Goal: Task Accomplishment & Management: Use online tool/utility

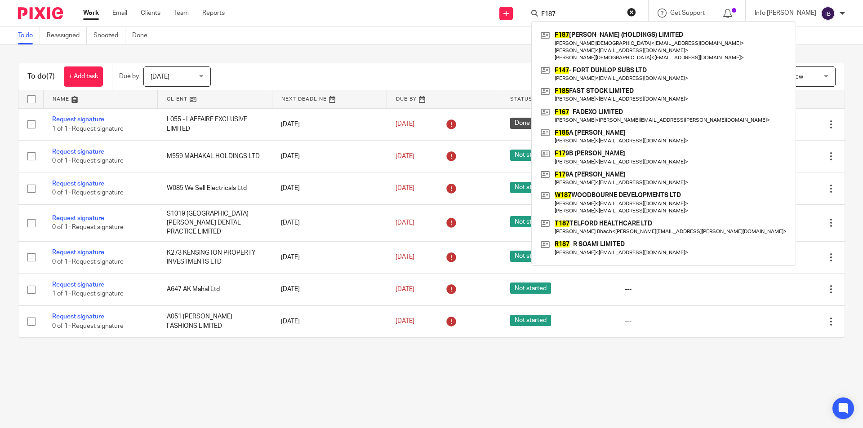
drag, startPoint x: 570, startPoint y: 16, endPoint x: 557, endPoint y: 14, distance: 12.7
click at [557, 14] on div "F187" at bounding box center [583, 13] width 105 height 11
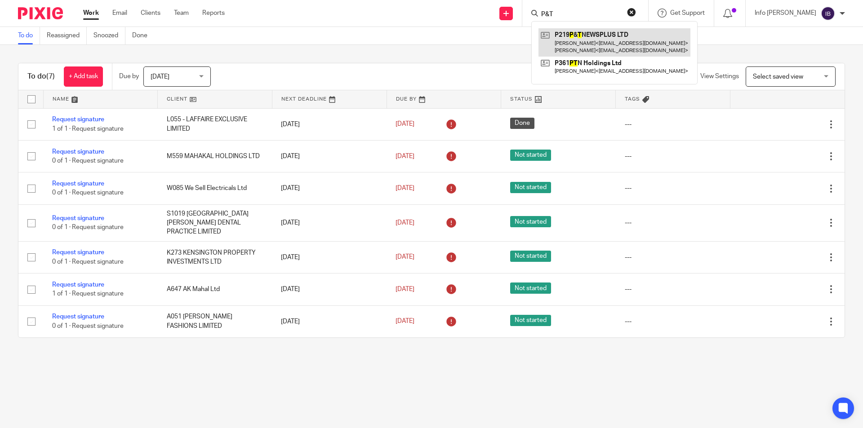
type input "P&T"
click at [636, 41] on link at bounding box center [614, 42] width 152 height 28
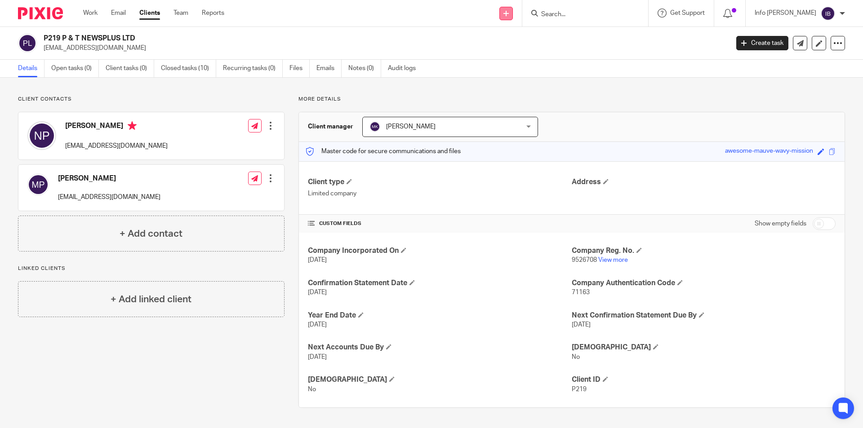
click at [509, 13] on icon at bounding box center [505, 13] width 5 height 5
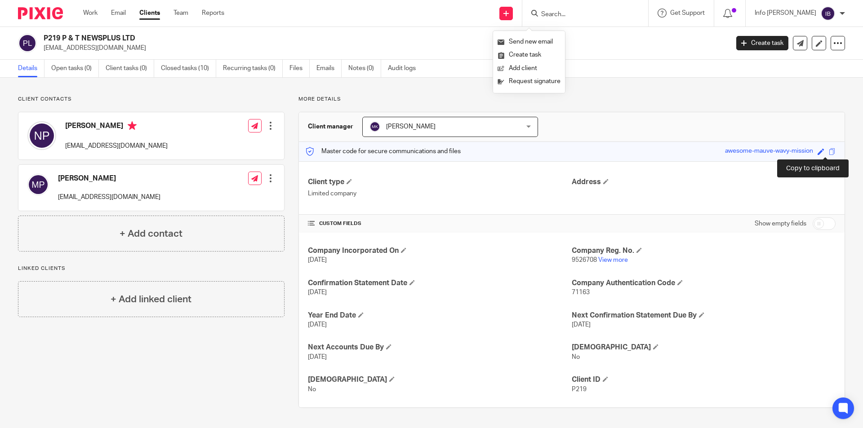
click at [829, 154] on span at bounding box center [832, 151] width 7 height 7
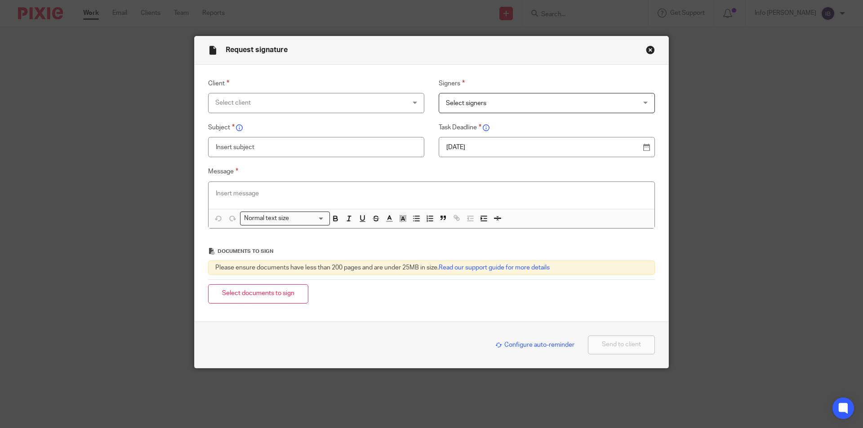
click at [413, 104] on div "Select client" at bounding box center [316, 103] width 216 height 20
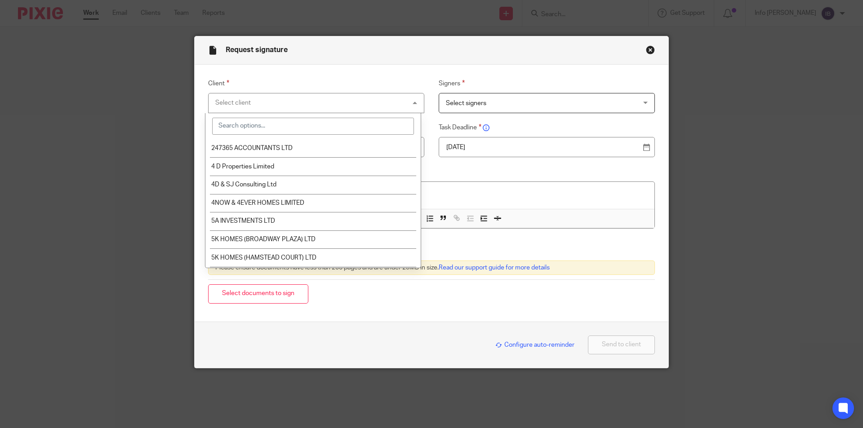
click at [257, 124] on input "search" at bounding box center [313, 126] width 202 height 17
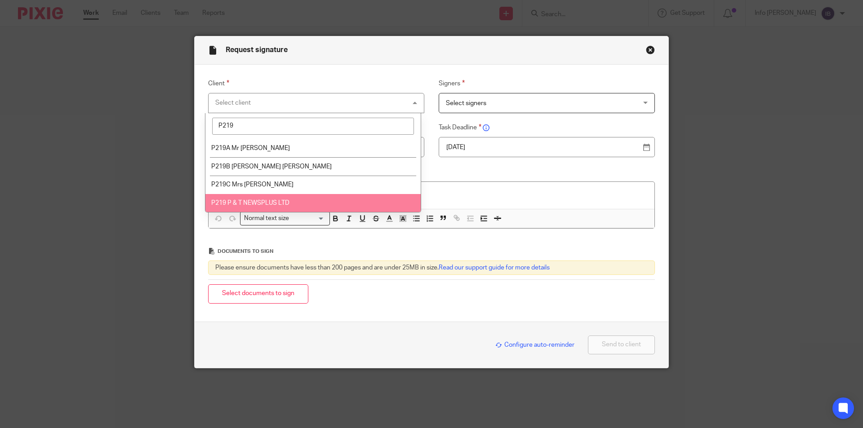
type input "P219"
click at [252, 203] on span "P219 P & T NEWSPLUS LTD" at bounding box center [250, 203] width 78 height 6
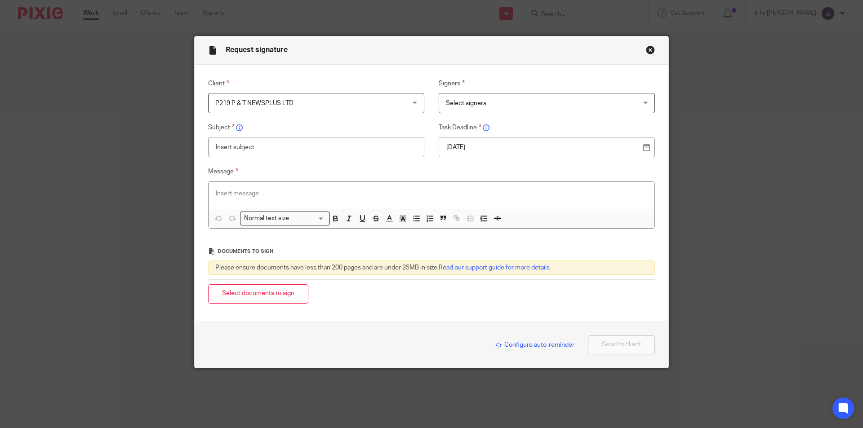
click at [506, 102] on span "Select signers" at bounding box center [529, 102] width 167 height 19
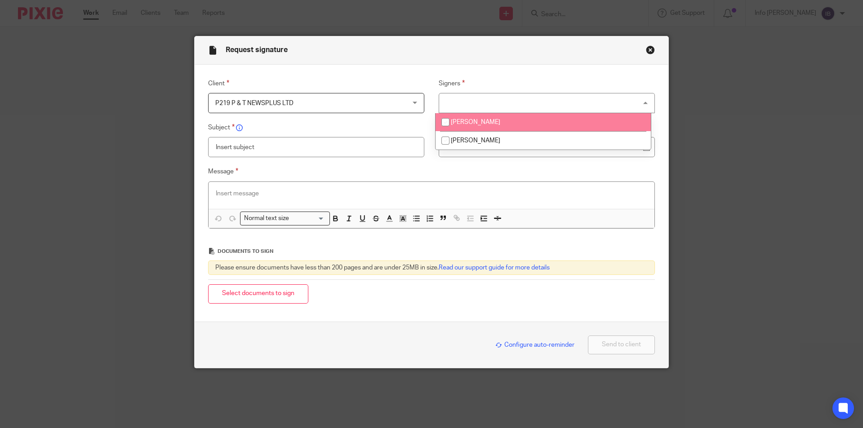
click at [476, 121] on span "[PERSON_NAME]" at bounding box center [475, 122] width 49 height 6
checkbox input "true"
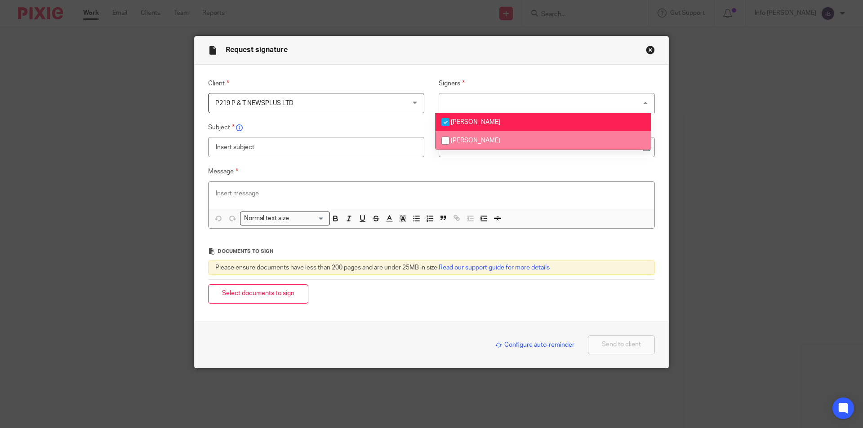
click at [315, 146] on input "text" at bounding box center [316, 147] width 216 height 20
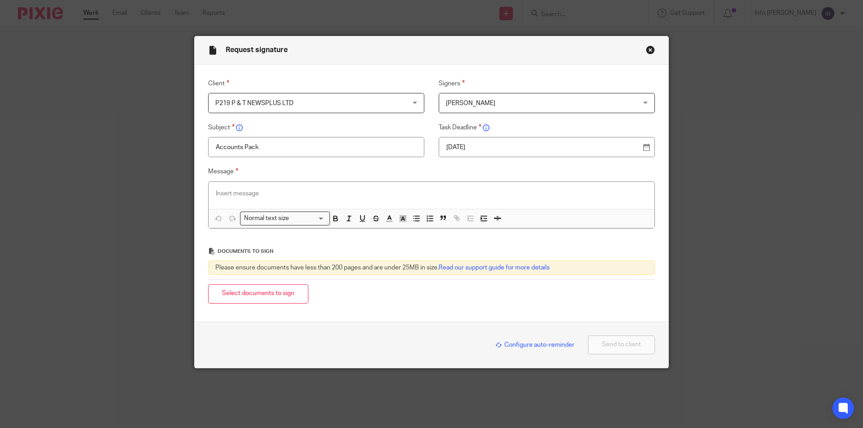
type input "Accounts Pack"
click at [246, 194] on p at bounding box center [431, 193] width 431 height 9
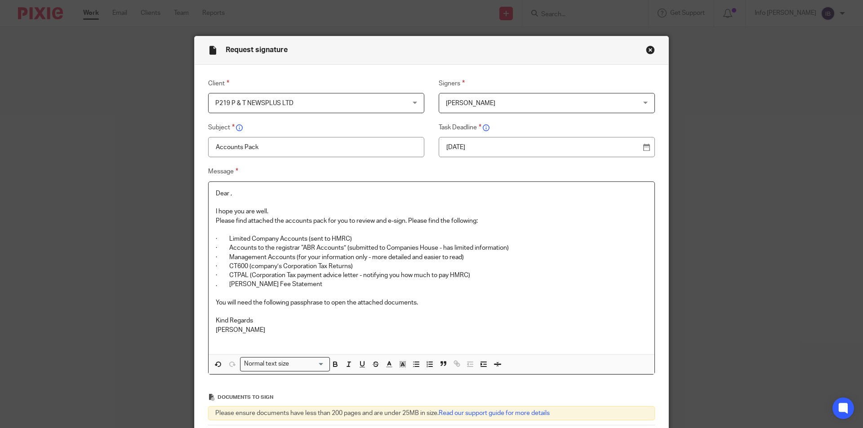
click at [228, 195] on p "Dear ," at bounding box center [431, 193] width 431 height 9
click at [422, 300] on p "You will need the following passphrase to open the attached documents." at bounding box center [431, 302] width 431 height 9
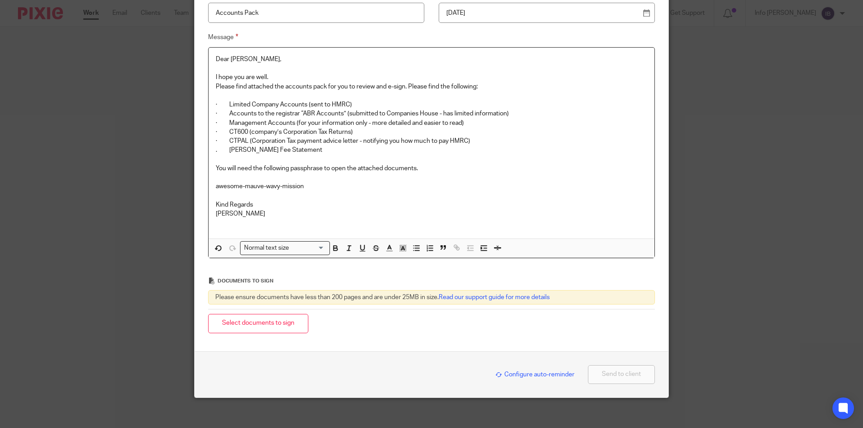
scroll to position [135, 0]
click at [522, 373] on span "Configure auto-reminder" at bounding box center [534, 374] width 79 height 6
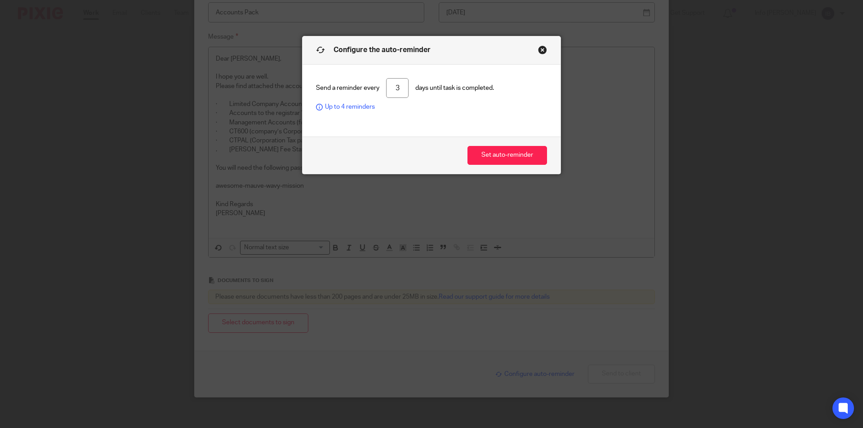
drag, startPoint x: 396, startPoint y: 85, endPoint x: 373, endPoint y: 84, distance: 22.9
click at [373, 84] on div "Send a reminder every 3 days until task is completed. Up to 4 reminders" at bounding box center [431, 95] width 231 height 34
type input "4"
click at [488, 158] on button "Set auto-reminder" at bounding box center [507, 155] width 80 height 19
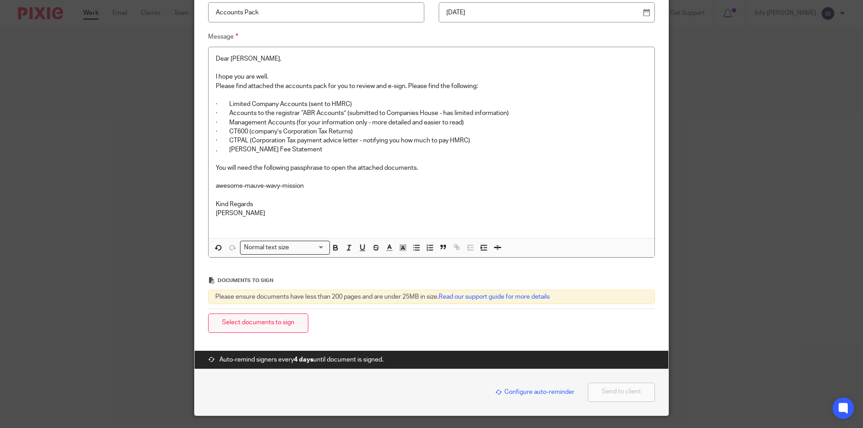
click at [258, 322] on button "Select documents to sign" at bounding box center [258, 323] width 100 height 19
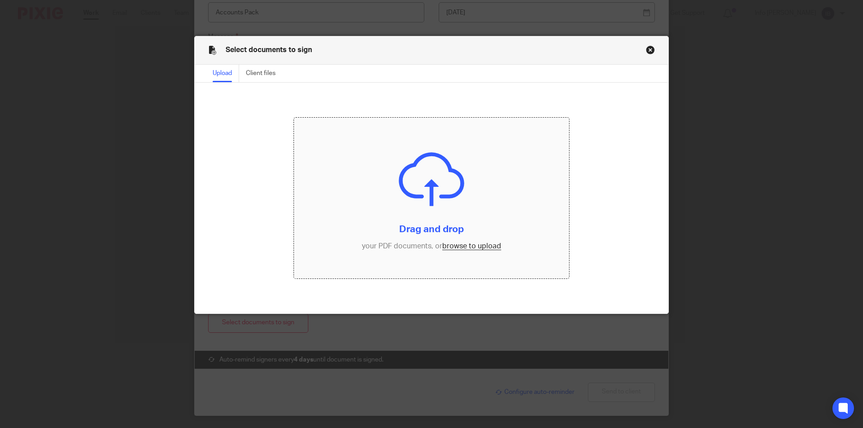
click at [411, 169] on input "file" at bounding box center [431, 198] width 275 height 161
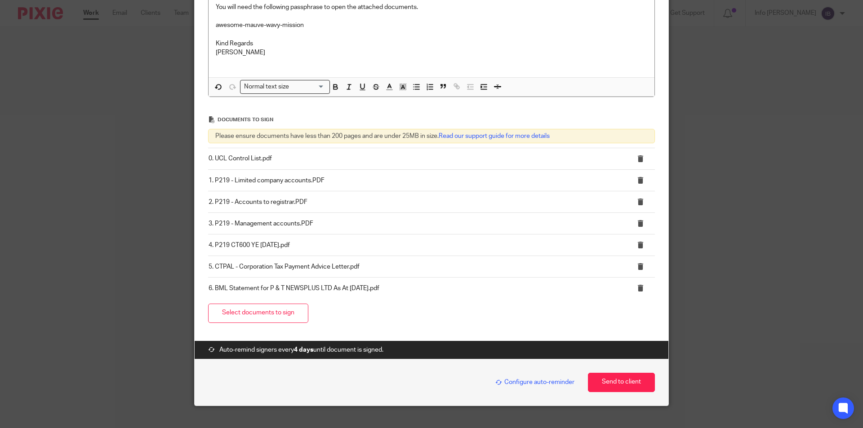
scroll to position [310, 0]
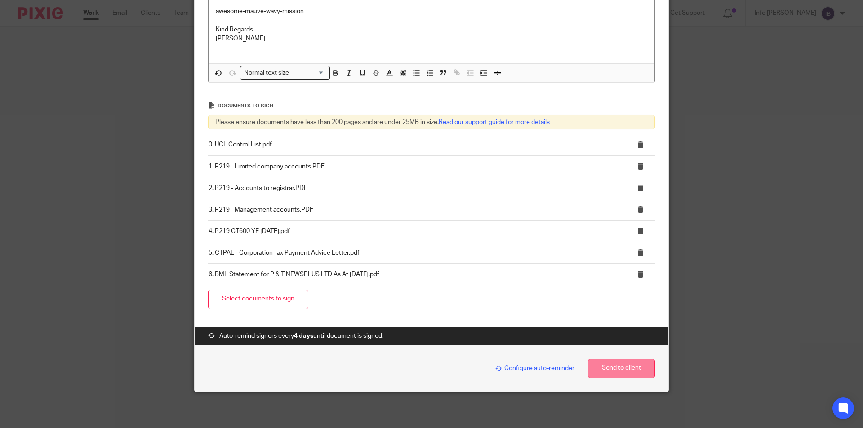
click at [612, 371] on button "Send to client" at bounding box center [621, 368] width 67 height 19
